Goal: Task Accomplishment & Management: Use online tool/utility

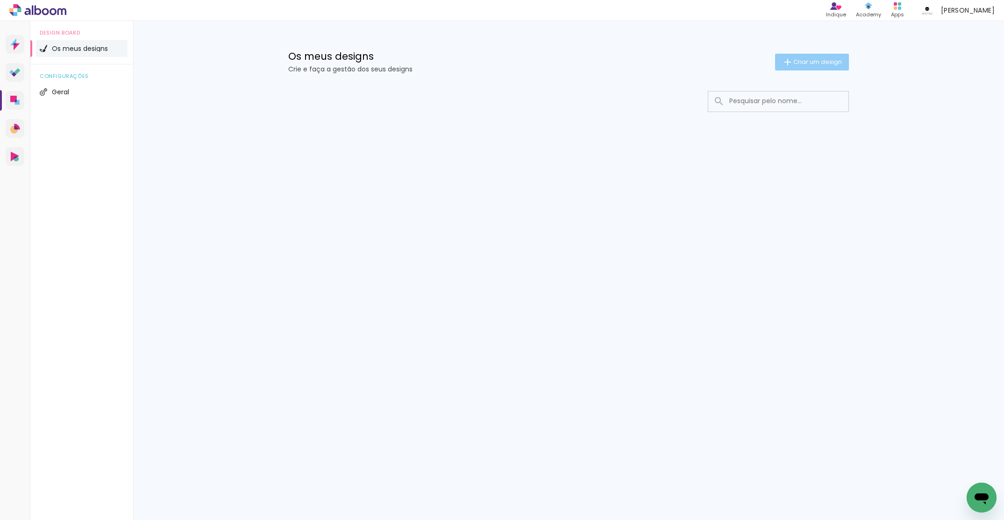
click at [818, 60] on span "Criar um design" at bounding box center [817, 62] width 49 height 6
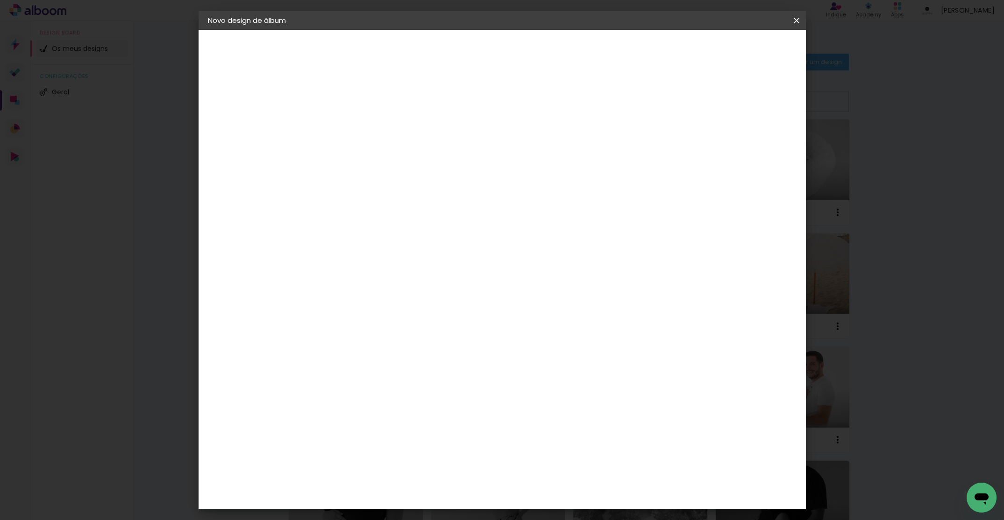
click at [361, 124] on input at bounding box center [361, 125] width 0 height 14
type input "Gravida [PERSON_NAME]"
type paper-input "Gravida [PERSON_NAME]"
click at [456, 55] on paper-button "Avançar" at bounding box center [434, 50] width 46 height 16
click at [379, 212] on div "DreambooksPro" at bounding box center [384, 210] width 61 height 7
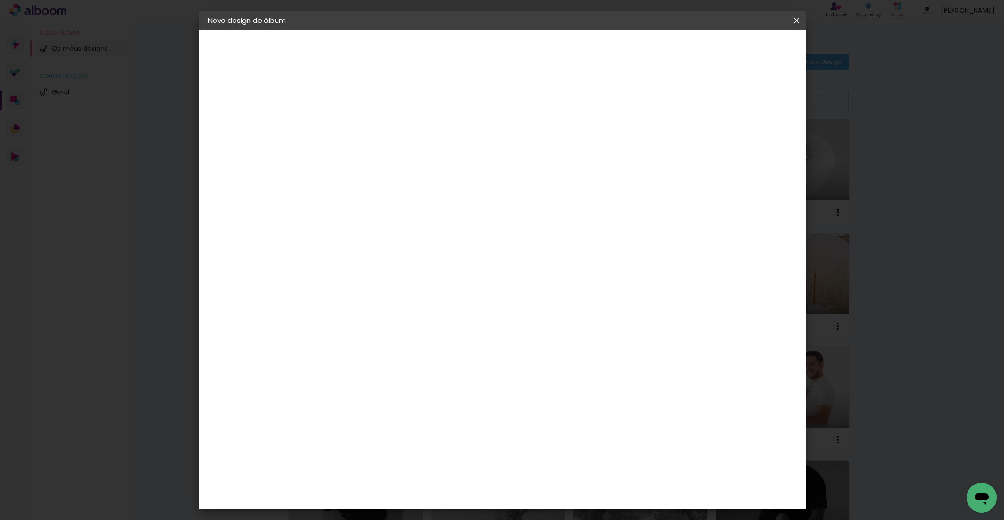
click at [497, 148] on paper-item "Tamanho Livre" at bounding box center [462, 144] width 71 height 24
click at [416, 184] on paper-input-container at bounding box center [375, 178] width 82 height 21
click at [416, 206] on paper-item "DreambooksPro" at bounding box center [375, 211] width 82 height 21
click at [0, 0] on slot "Avançar" at bounding box center [0, 0] width 0 height 0
click at [397, 157] on input "text" at bounding box center [379, 163] width 36 height 14
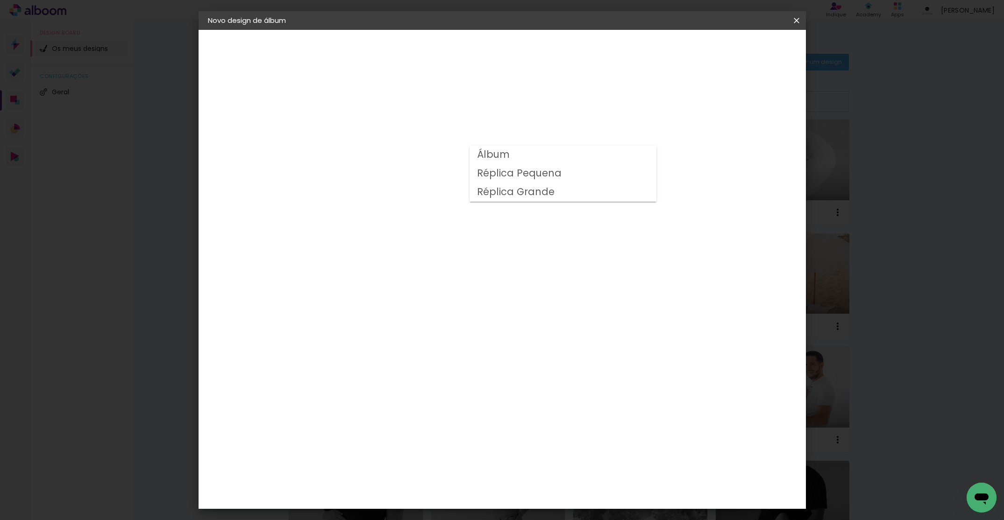
drag, startPoint x: 505, startPoint y: 157, endPoint x: 507, endPoint y: 164, distance: 7.3
click at [0, 0] on slot "Álbum" at bounding box center [0, 0] width 0 height 0
type input "Álbum"
click at [424, 424] on span "20 × 20" at bounding box center [401, 433] width 43 height 19
click at [513, 54] on paper-button "Avançar" at bounding box center [490, 50] width 46 height 16
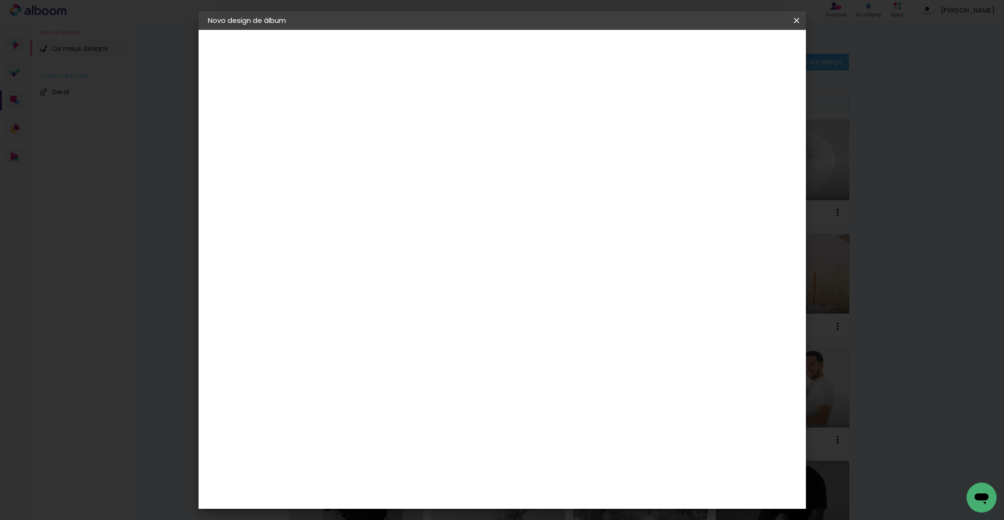
drag, startPoint x: 777, startPoint y: 53, endPoint x: 726, endPoint y: 156, distance: 115.1
click at [745, 53] on span "Iniciar design" at bounding box center [723, 49] width 42 height 7
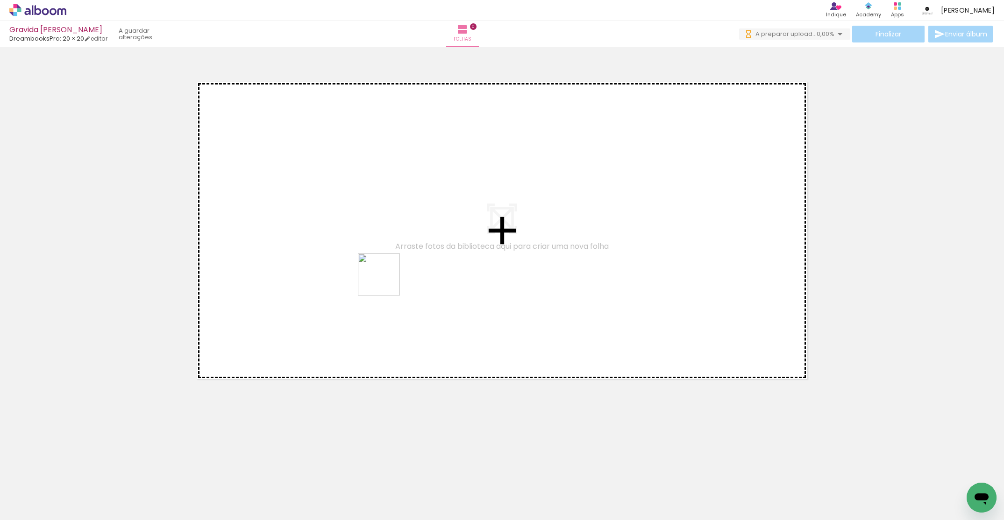
drag, startPoint x: 150, startPoint y: 503, endPoint x: 248, endPoint y: 501, distance: 97.6
click at [388, 277] on quentale-workspace at bounding box center [502, 260] width 1004 height 520
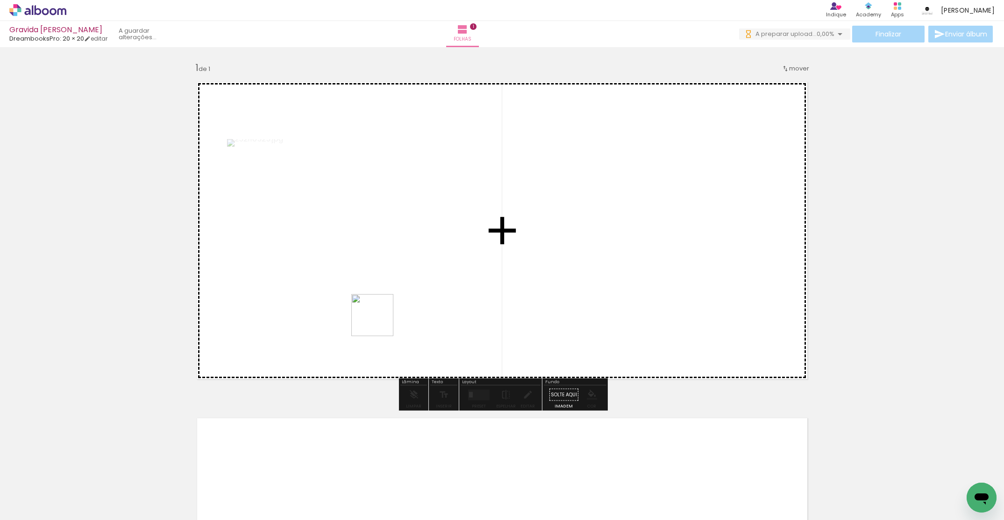
drag, startPoint x: 286, startPoint y: 445, endPoint x: 447, endPoint y: 252, distance: 251.4
click at [447, 252] on quentale-workspace at bounding box center [502, 260] width 1004 height 520
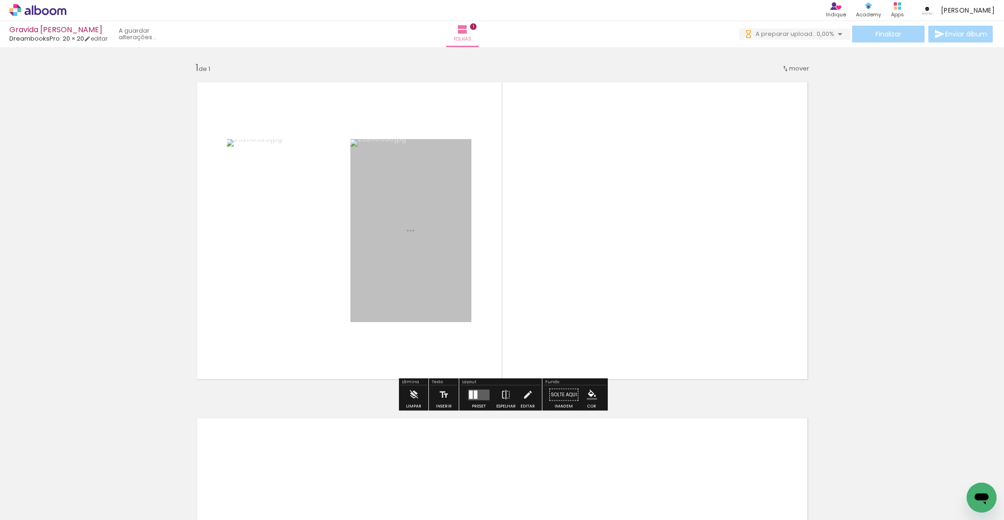
click at [555, 255] on quentale-workspace at bounding box center [502, 260] width 1004 height 520
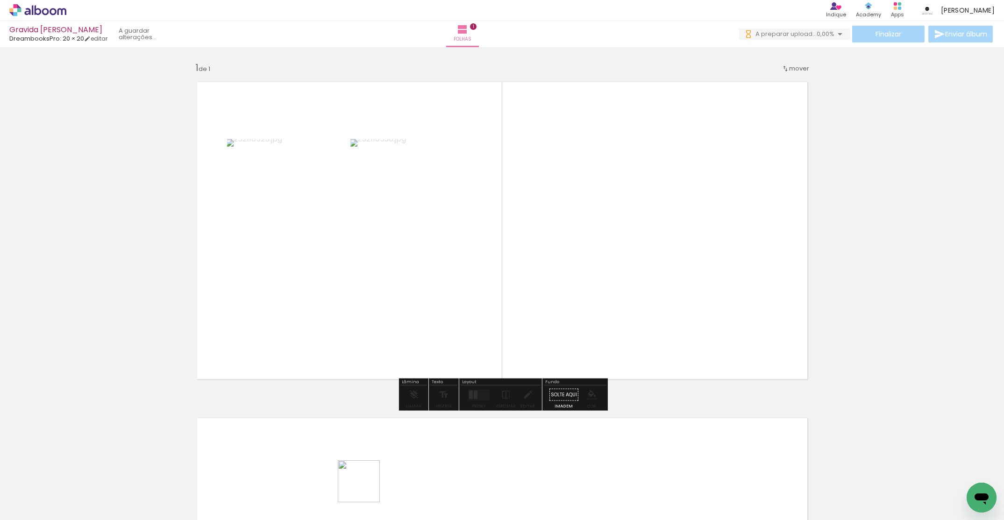
drag, startPoint x: 366, startPoint y: 489, endPoint x: 433, endPoint y: 397, distance: 113.9
click at [609, 261] on quentale-workspace at bounding box center [502, 260] width 1004 height 520
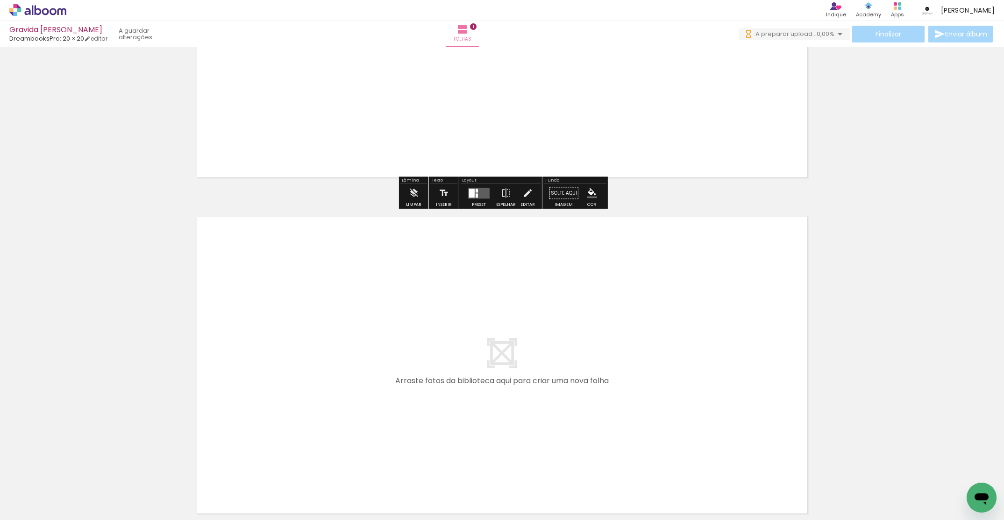
click at [480, 337] on quentale-workspace at bounding box center [502, 260] width 1004 height 520
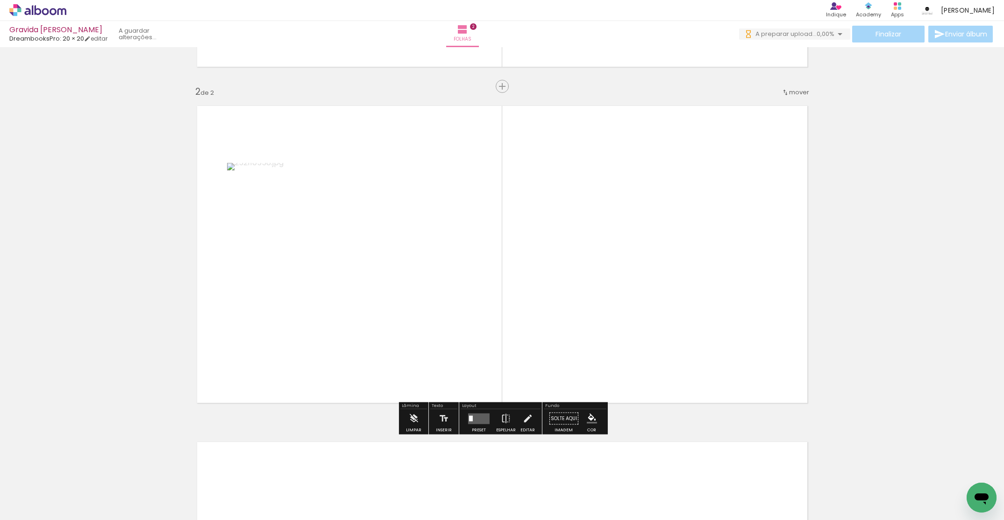
drag, startPoint x: 575, startPoint y: 492, endPoint x: 599, endPoint y: 376, distance: 117.9
click at [593, 295] on quentale-workspace at bounding box center [502, 260] width 1004 height 520
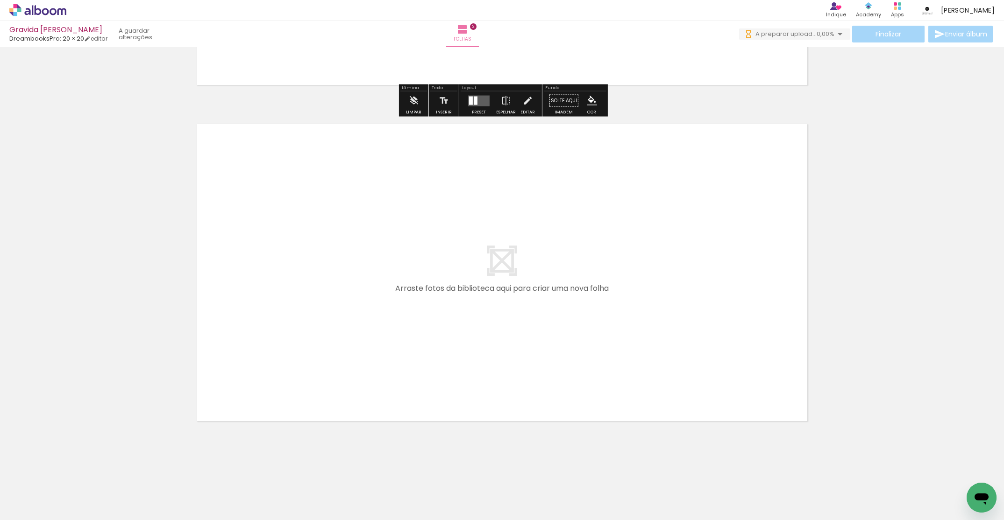
click at [626, 348] on quentale-workspace at bounding box center [502, 260] width 1004 height 520
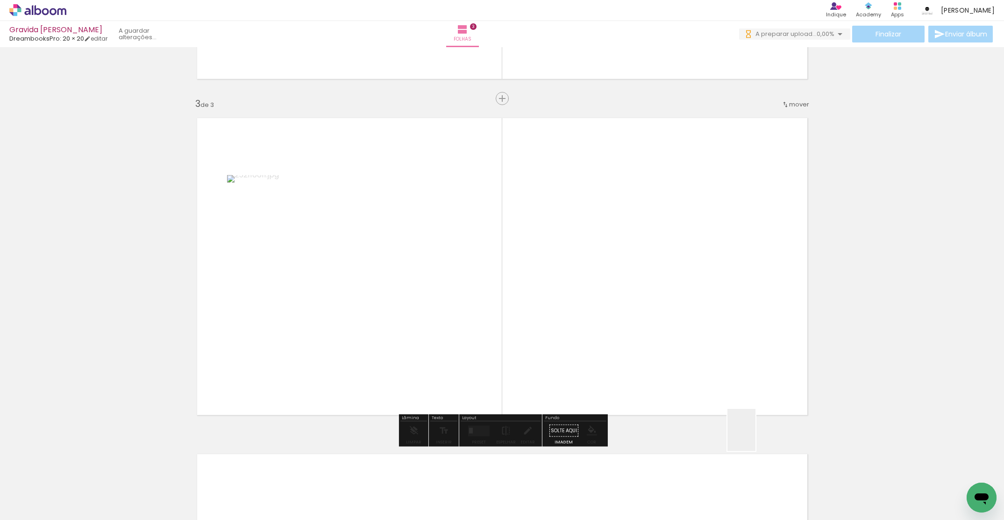
scroll to position [649, 0]
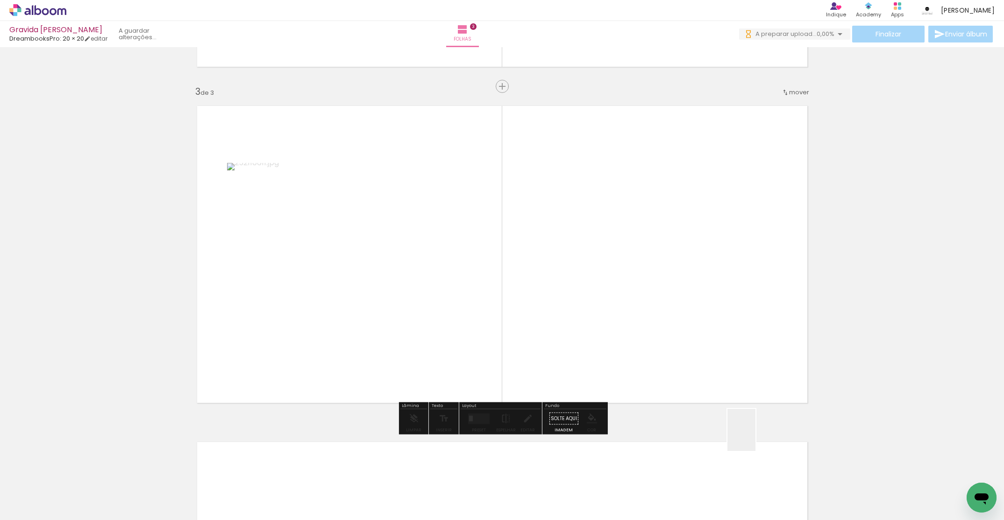
drag, startPoint x: 755, startPoint y: 437, endPoint x: 920, endPoint y: 469, distance: 167.9
click at [641, 257] on quentale-workspace at bounding box center [502, 260] width 1004 height 520
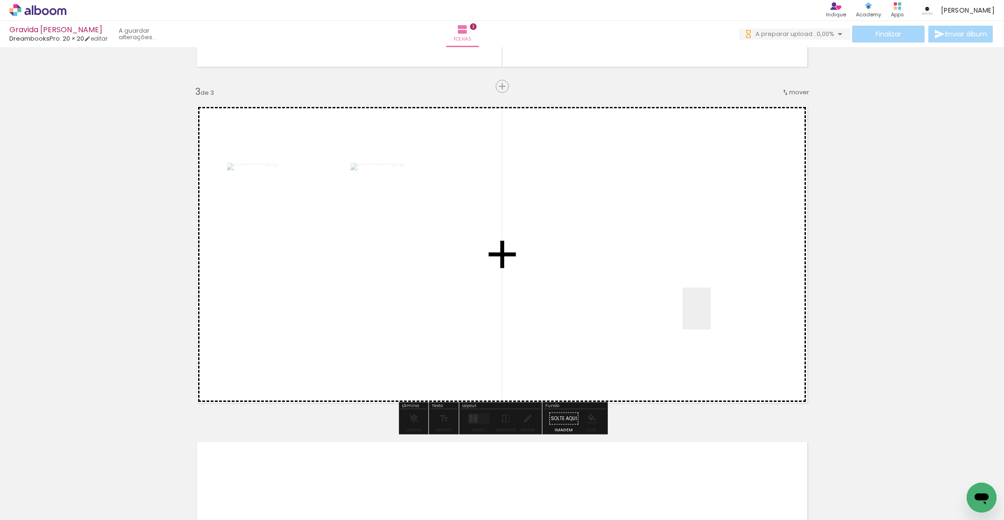
drag, startPoint x: 871, startPoint y: 492, endPoint x: 714, endPoint y: 369, distance: 198.6
click at [694, 301] on quentale-workspace at bounding box center [502, 260] width 1004 height 520
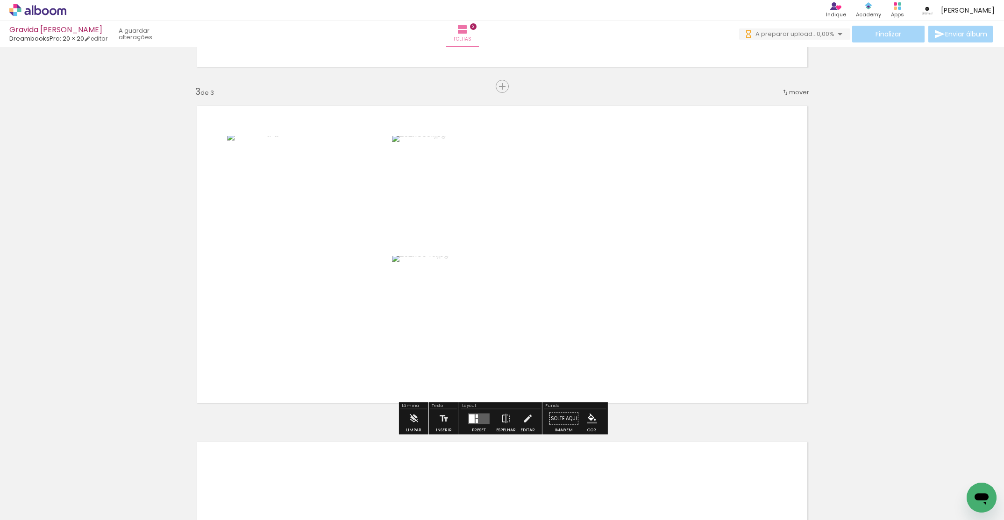
scroll to position [0, 481]
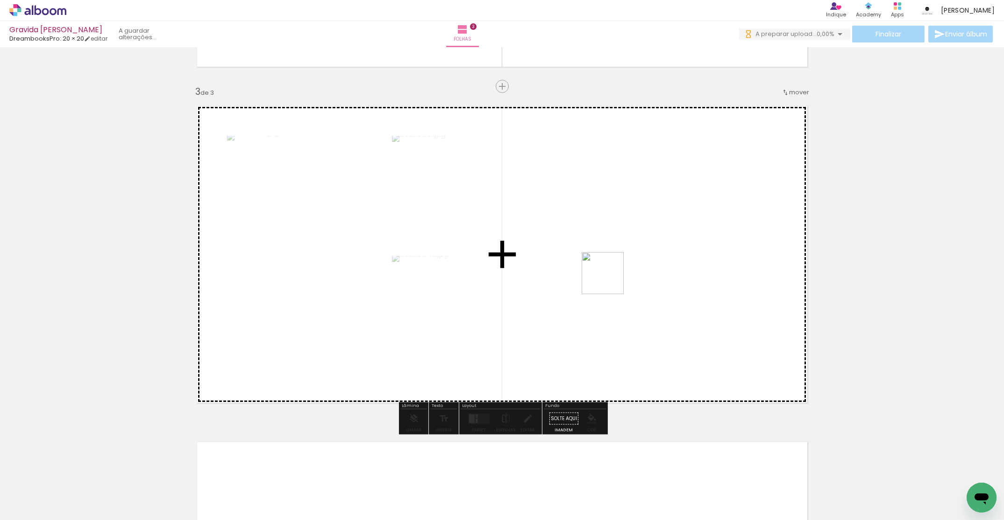
drag, startPoint x: 603, startPoint y: 290, endPoint x: 704, endPoint y: 496, distance: 230.0
click at [614, 271] on quentale-workspace at bounding box center [502, 260] width 1004 height 520
drag, startPoint x: 739, startPoint y: 404, endPoint x: 618, endPoint y: 381, distance: 123.1
click at [796, 347] on quentale-workspace at bounding box center [502, 260] width 1004 height 520
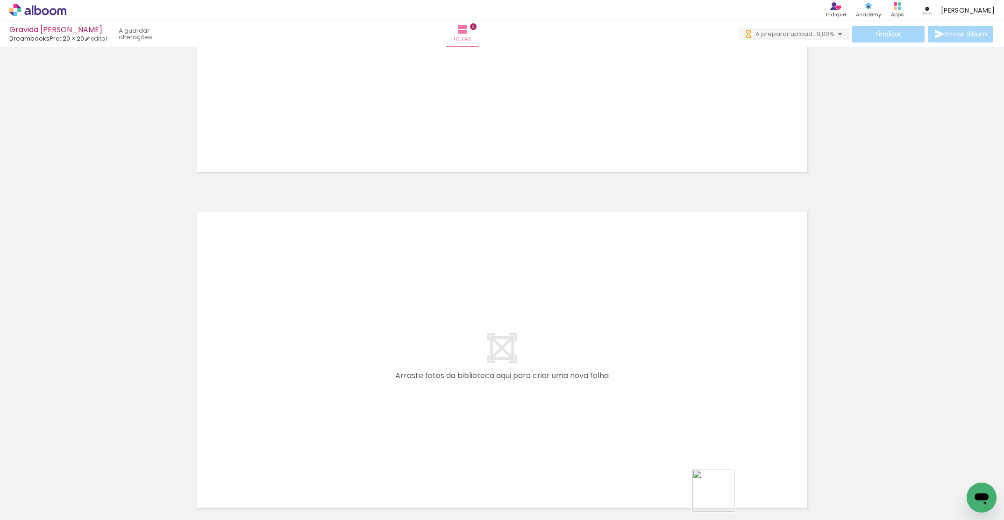
click at [639, 372] on quentale-workspace at bounding box center [502, 260] width 1004 height 520
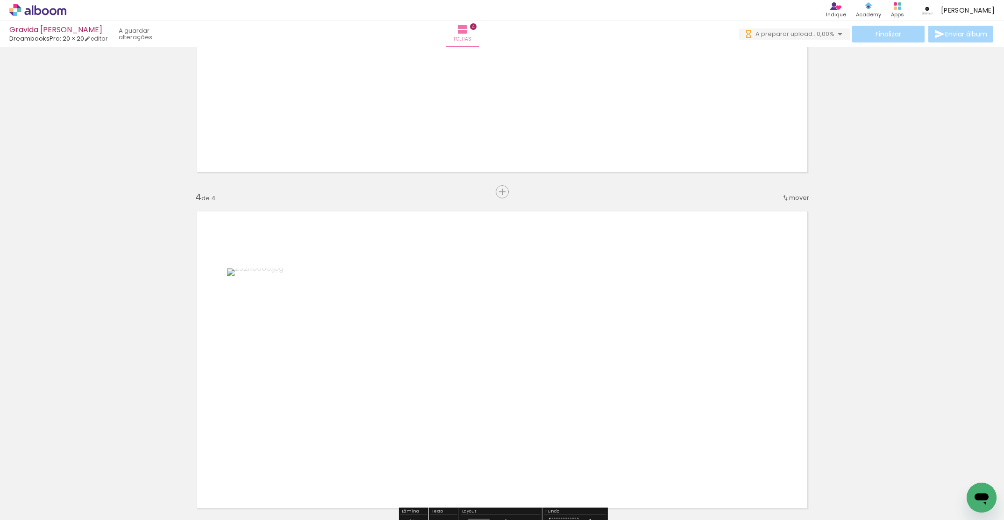
scroll to position [910, 0]
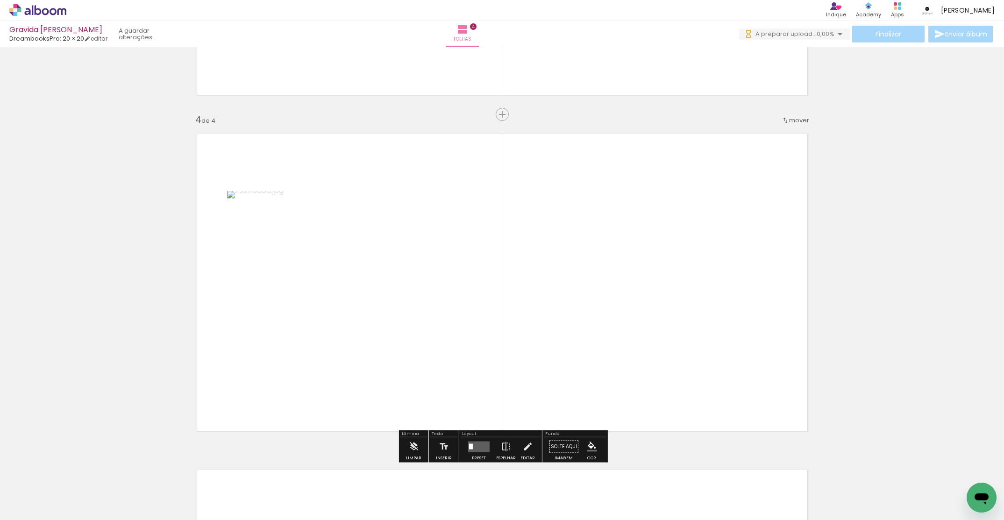
click at [602, 287] on quentale-workspace at bounding box center [502, 260] width 1004 height 520
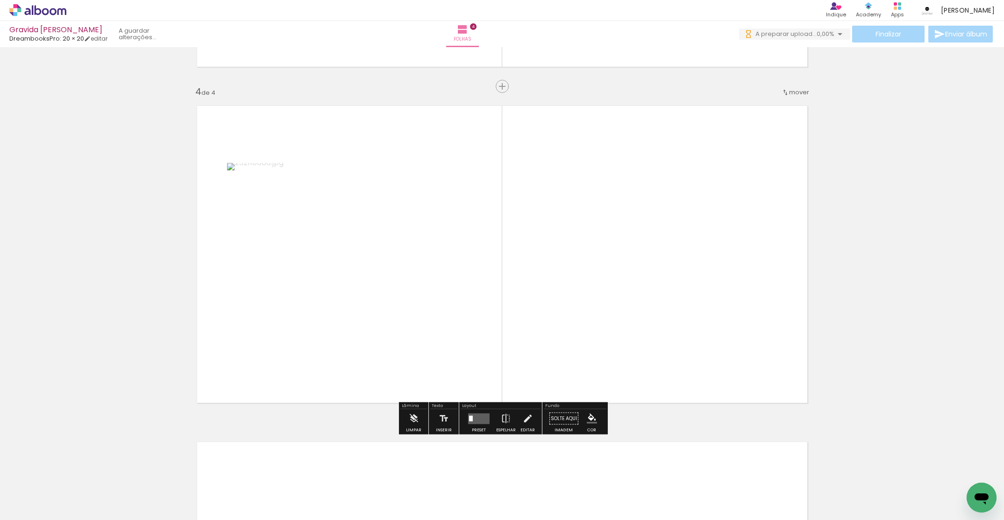
scroll to position [0, 0]
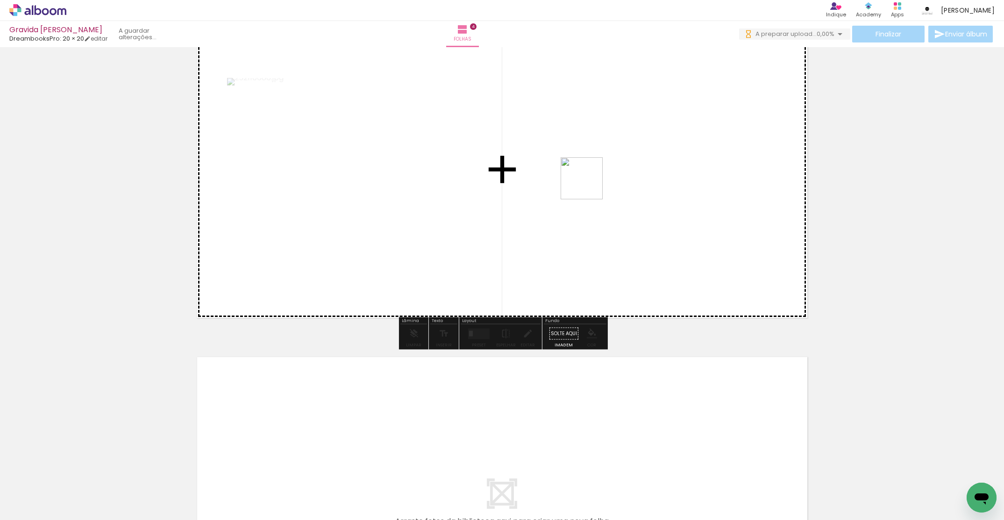
drag, startPoint x: 695, startPoint y: 329, endPoint x: 604, endPoint y: 358, distance: 95.4
click at [588, 184] on quentale-workspace at bounding box center [502, 260] width 1004 height 520
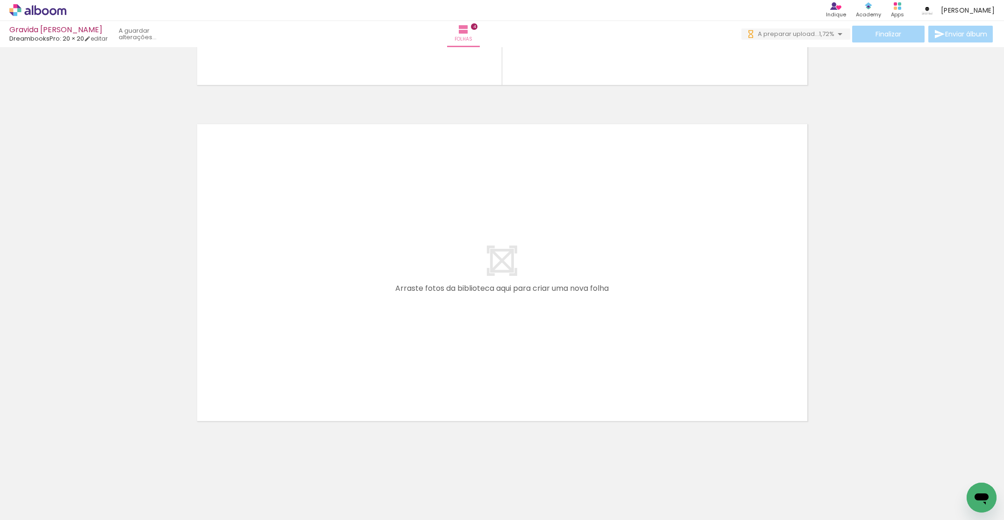
drag, startPoint x: 378, startPoint y: 488, endPoint x: 372, endPoint y: 321, distance: 166.9
click at [372, 321] on quentale-workspace at bounding box center [502, 260] width 1004 height 520
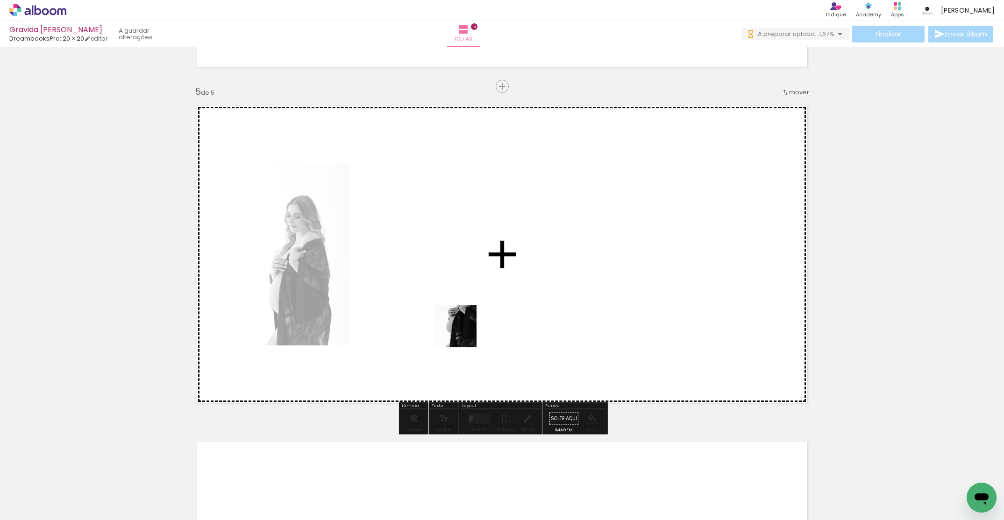
click at [455, 275] on quentale-workspace at bounding box center [502, 260] width 1004 height 520
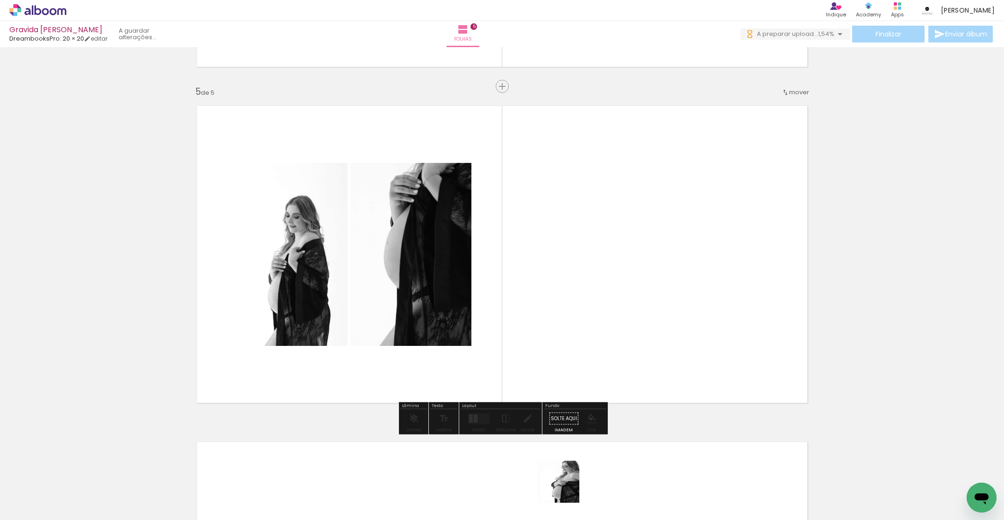
drag, startPoint x: 565, startPoint y: 489, endPoint x: 695, endPoint y: 464, distance: 132.6
click at [577, 297] on quentale-workspace at bounding box center [502, 260] width 1004 height 520
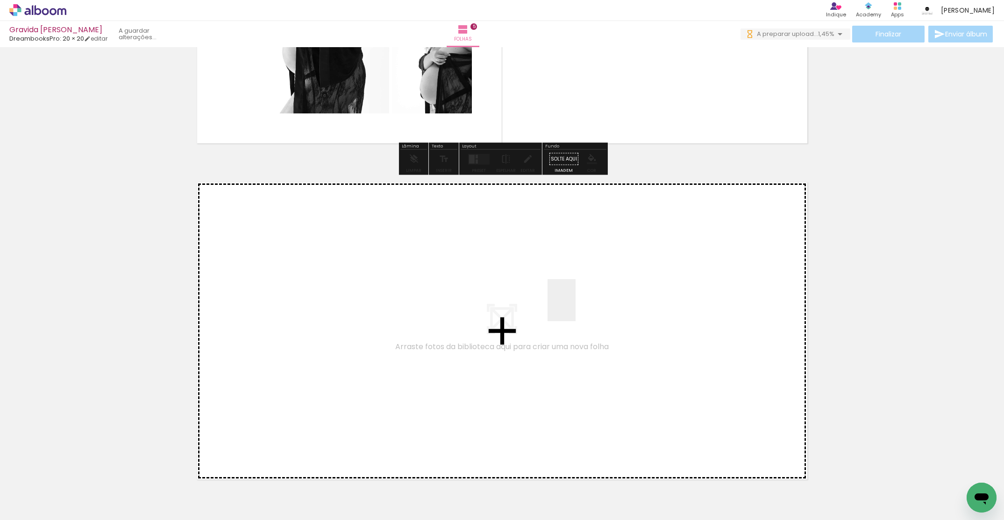
click at [553, 283] on quentale-workspace at bounding box center [502, 260] width 1004 height 520
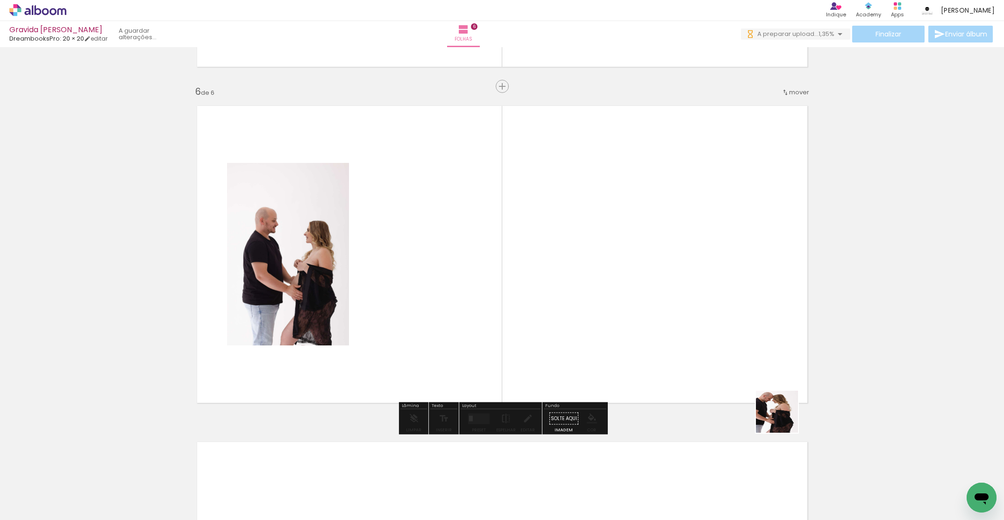
drag, startPoint x: 837, startPoint y: 496, endPoint x: 886, endPoint y: 473, distance: 54.1
click at [673, 294] on quentale-workspace at bounding box center [502, 260] width 1004 height 520
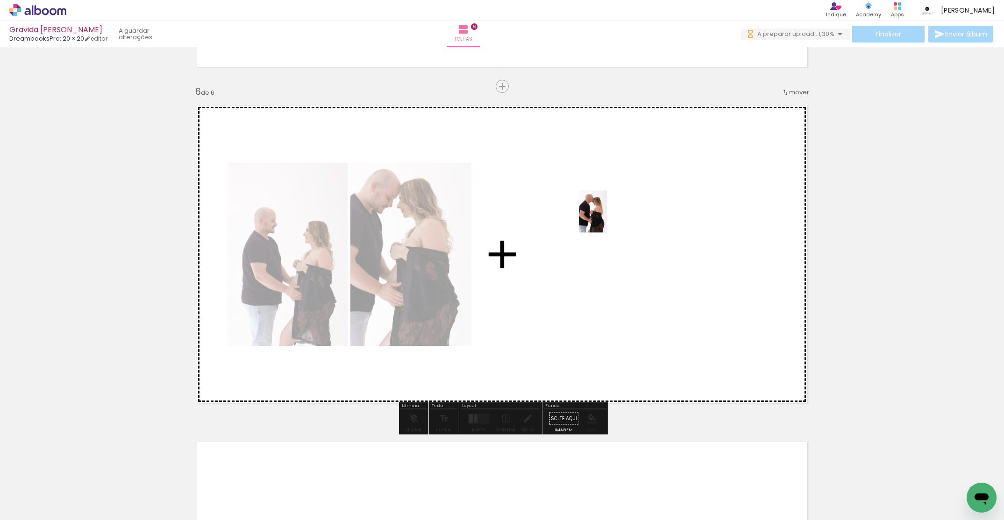
drag, startPoint x: 927, startPoint y: 498, endPoint x: 604, endPoint y: 241, distance: 412.5
click at [606, 218] on quentale-workspace at bounding box center [502, 260] width 1004 height 520
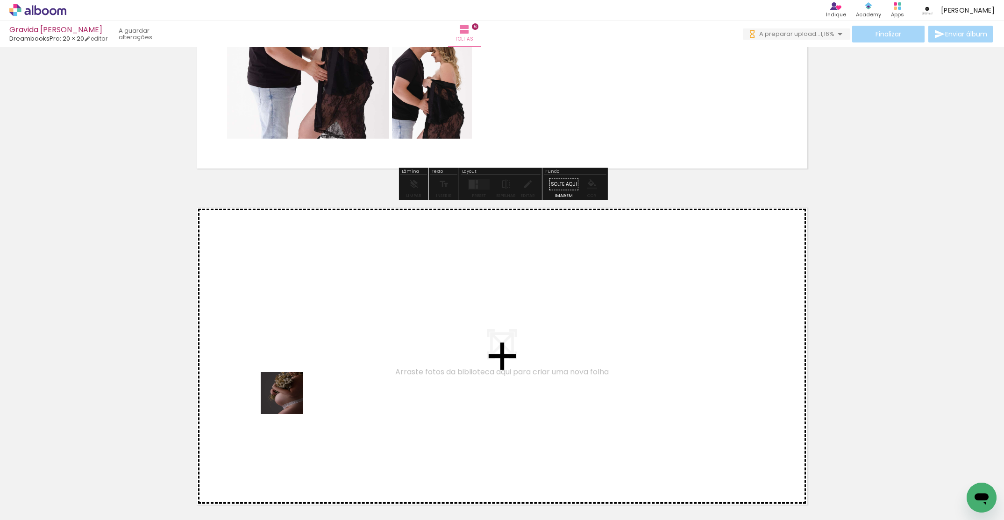
click at [311, 326] on quentale-workspace at bounding box center [502, 260] width 1004 height 520
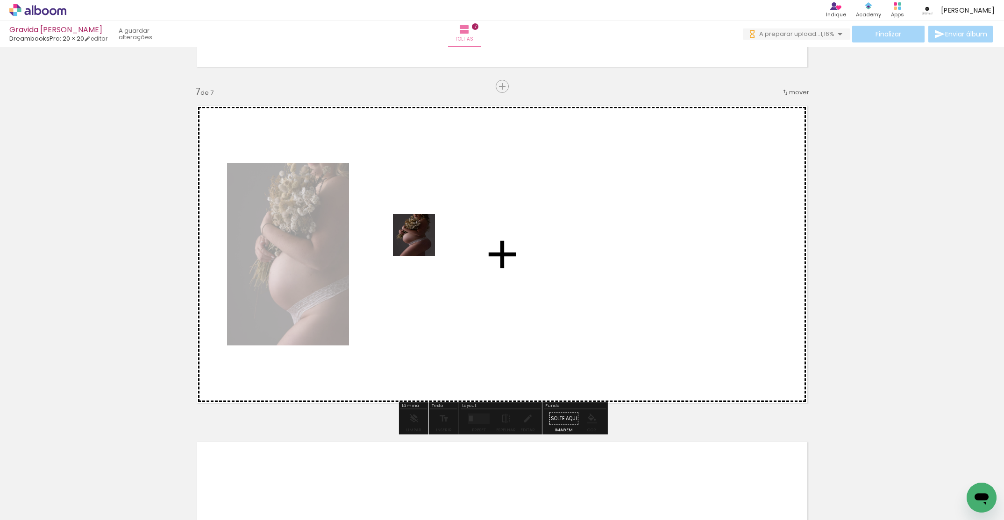
drag, startPoint x: 388, startPoint y: 487, endPoint x: 421, endPoint y: 242, distance: 247.4
click at [421, 242] on quentale-workspace at bounding box center [502, 260] width 1004 height 520
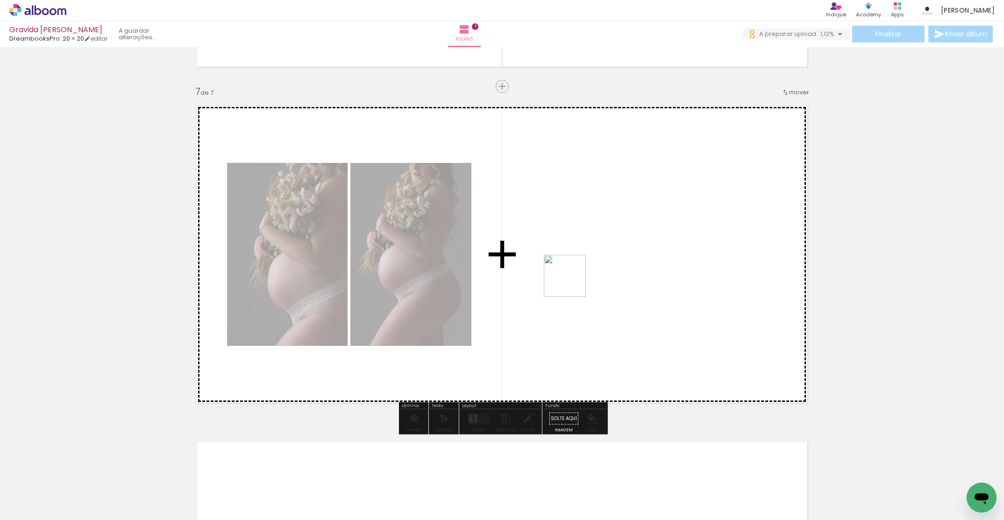
drag, startPoint x: 572, startPoint y: 283, endPoint x: 605, endPoint y: 380, distance: 102.2
click at [576, 263] on quentale-workspace at bounding box center [502, 260] width 1004 height 520
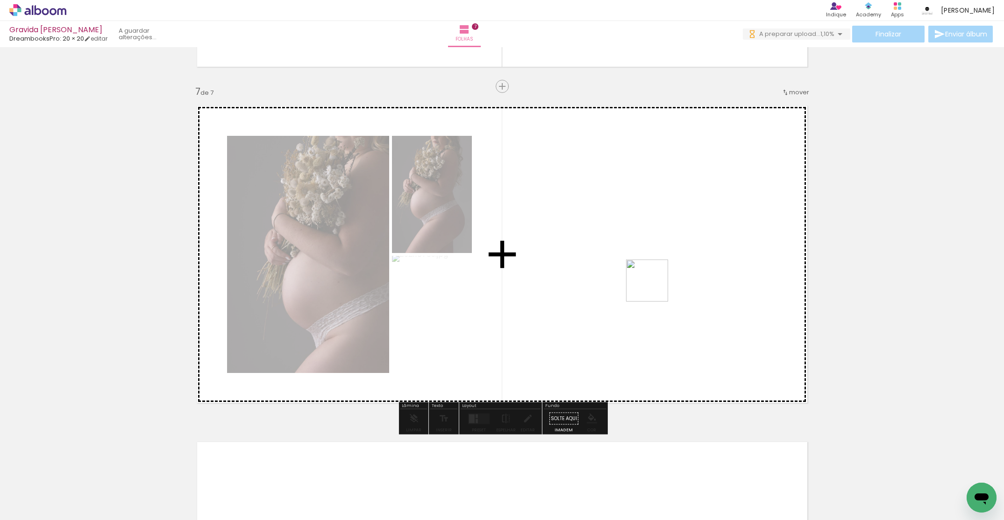
drag, startPoint x: 600, startPoint y: 484, endPoint x: 744, endPoint y: 479, distance: 143.9
click at [656, 269] on quentale-workspace at bounding box center [502, 260] width 1004 height 520
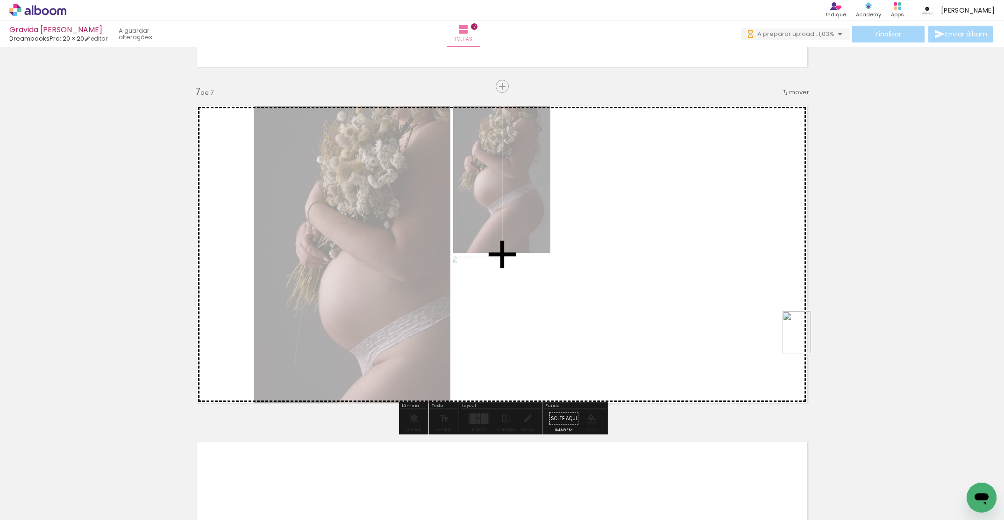
drag, startPoint x: 705, startPoint y: 498, endPoint x: 794, endPoint y: 380, distance: 148.7
click at [798, 344] on quentale-workspace at bounding box center [502, 260] width 1004 height 520
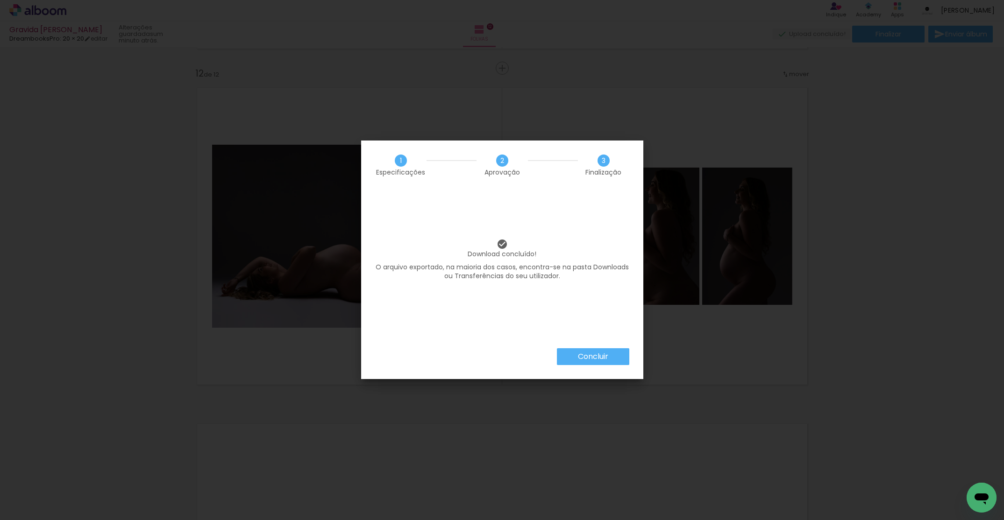
scroll to position [0, 1126]
click at [0, 0] on slot "Concluir" at bounding box center [0, 0] width 0 height 0
